Goal: Navigation & Orientation: Find specific page/section

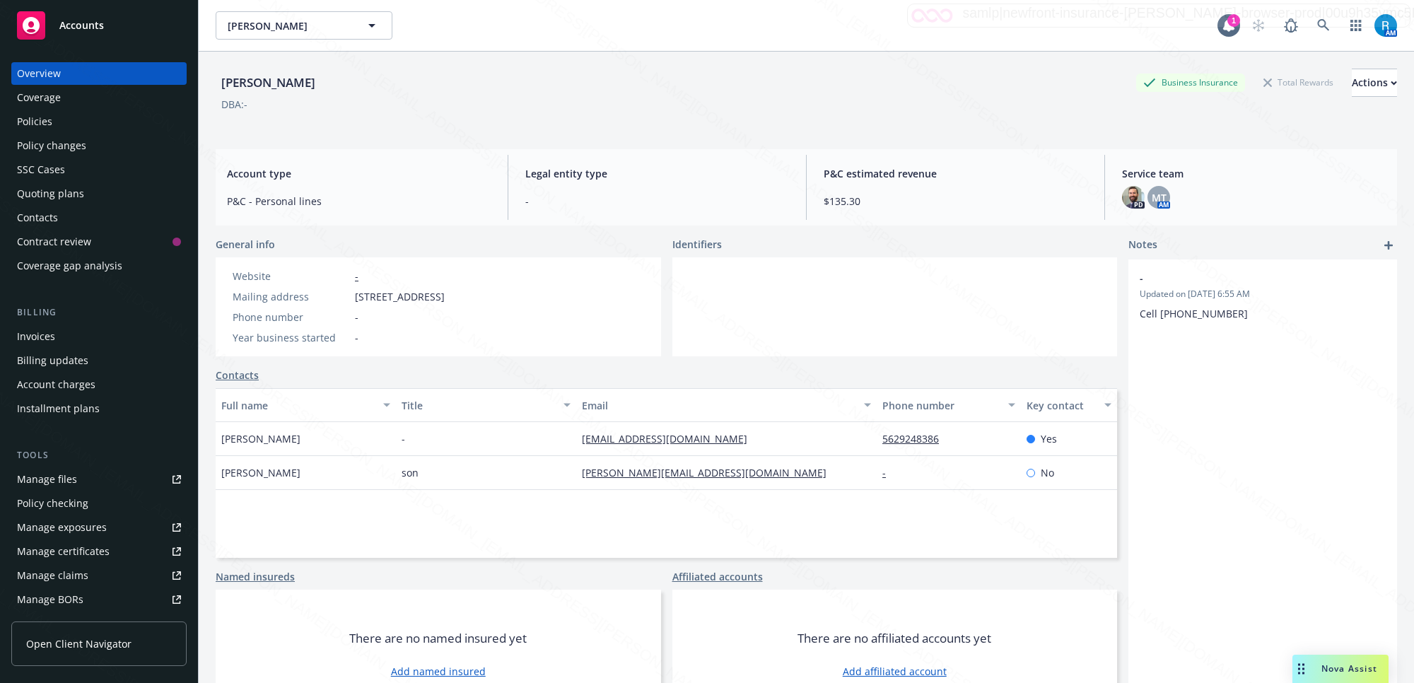
drag, startPoint x: 357, startPoint y: 73, endPoint x: 209, endPoint y: 85, distance: 149.0
click at [209, 85] on div "[PERSON_NAME] P Business Insurance Total Rewards Actions DBA: - Account type P&…" at bounding box center [807, 393] width 1216 height 683
copy div "[PERSON_NAME]"
click at [66, 122] on div "Policies" at bounding box center [99, 121] width 164 height 23
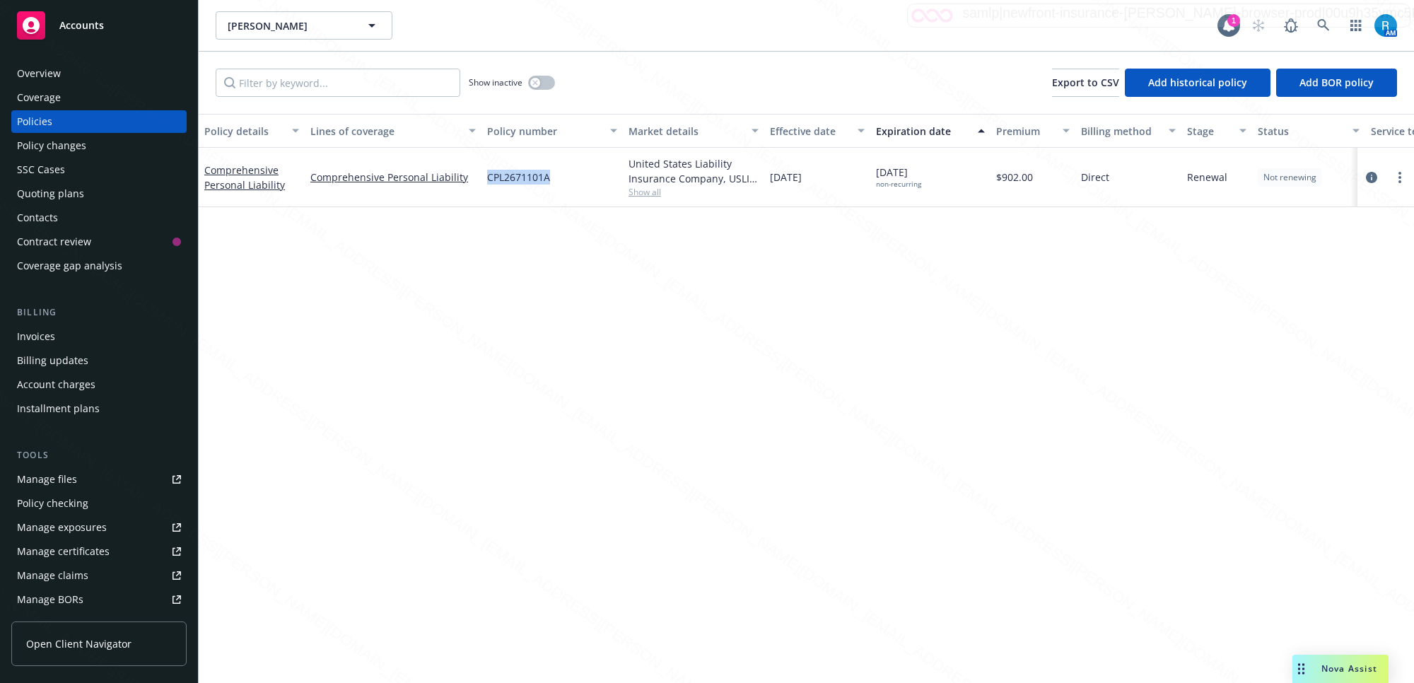
drag, startPoint x: 553, startPoint y: 179, endPoint x: 479, endPoint y: 185, distance: 74.5
click at [479, 185] on div "Comprehensive Personal Liability Comprehensive Personal Liability CPL2671101A U…" at bounding box center [881, 177] width 1365 height 59
copy div "CPL2671101A"
click at [54, 171] on div "SSC Cases" at bounding box center [41, 169] width 48 height 23
